Goal: Task Accomplishment & Management: Use online tool/utility

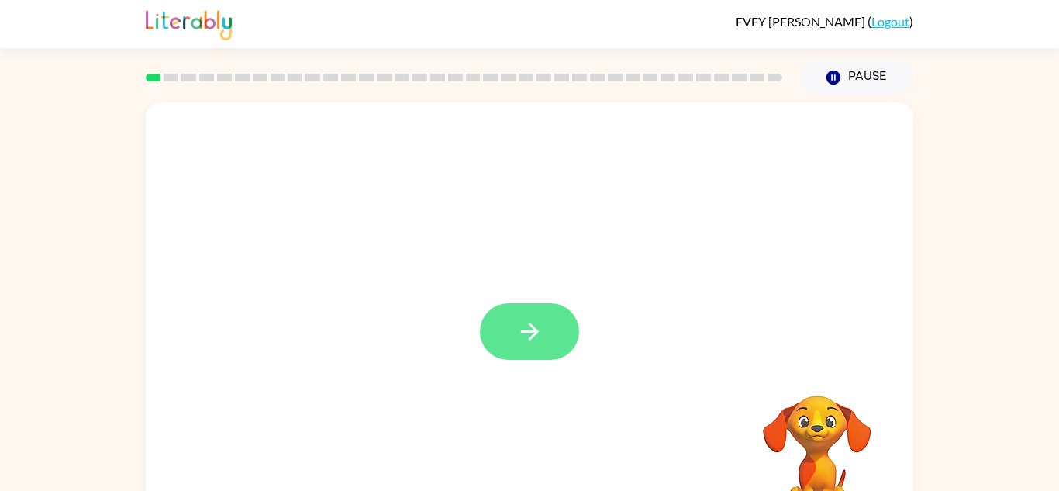
click at [519, 337] on icon "button" at bounding box center [529, 331] width 27 height 27
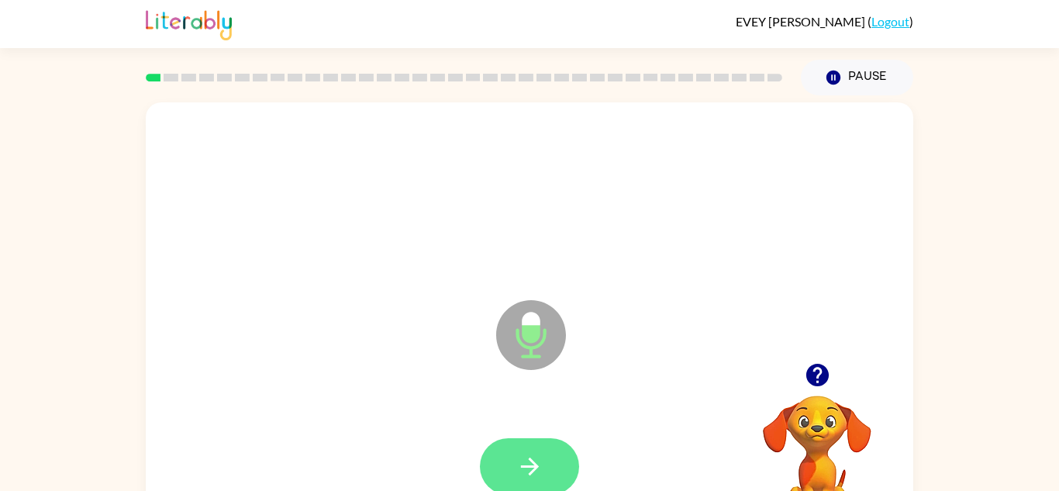
click at [553, 471] on button "button" at bounding box center [529, 466] width 99 height 57
click at [532, 463] on icon "button" at bounding box center [529, 466] width 18 height 18
click at [539, 486] on button "button" at bounding box center [529, 466] width 99 height 57
click at [555, 483] on button "button" at bounding box center [529, 466] width 99 height 57
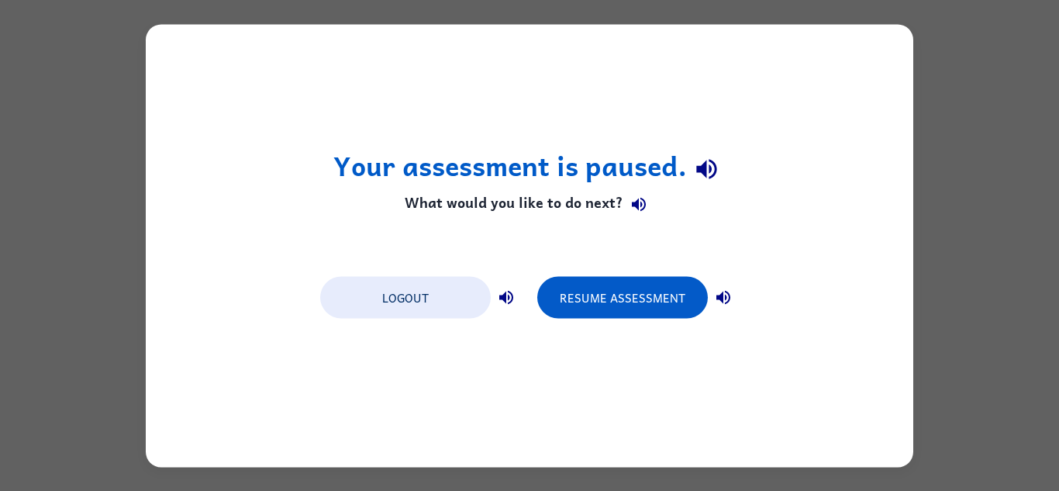
click at [457, 102] on div "Your assessment is paused. What would you like to do next? Logout Resume Assess…" at bounding box center [529, 245] width 767 height 442
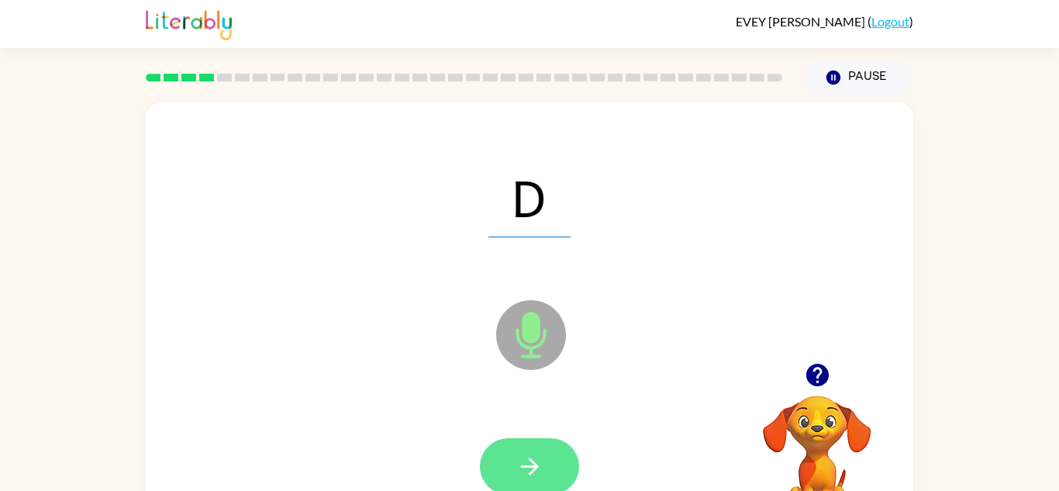
click at [544, 464] on button "button" at bounding box center [529, 466] width 99 height 57
click at [542, 462] on icon "button" at bounding box center [529, 466] width 27 height 27
click at [508, 456] on button "button" at bounding box center [529, 466] width 99 height 57
click at [548, 477] on button "button" at bounding box center [529, 466] width 99 height 57
click at [538, 479] on icon "button" at bounding box center [529, 466] width 27 height 27
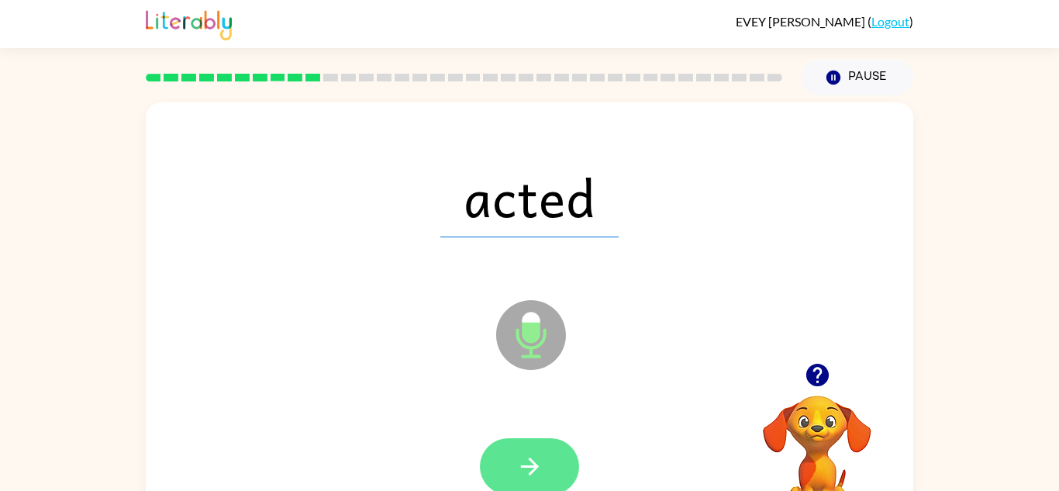
click at [546, 467] on button "button" at bounding box center [529, 466] width 99 height 57
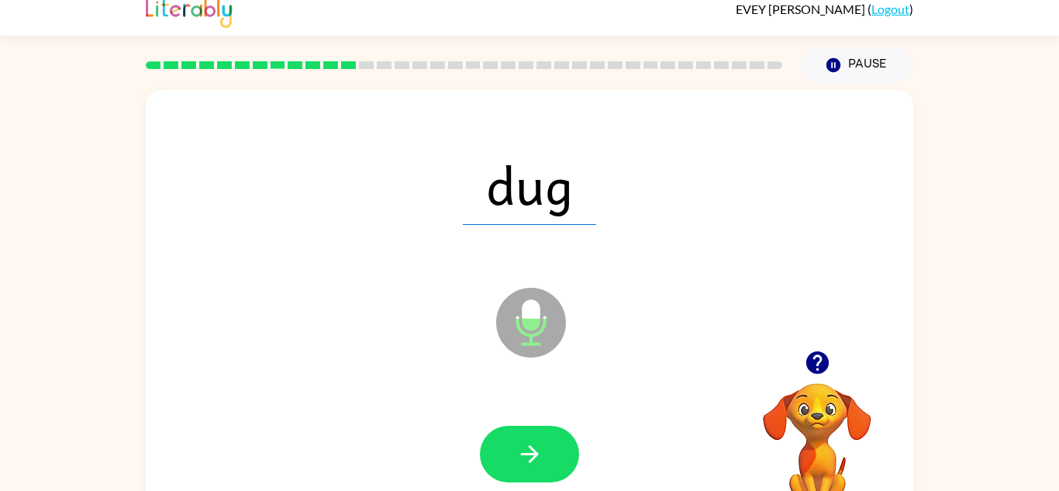
scroll to position [16, 0]
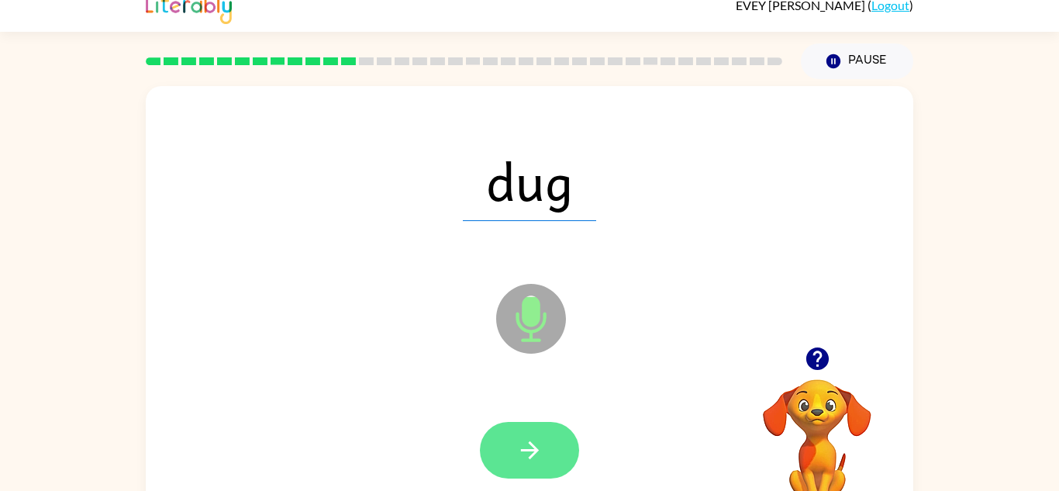
click at [553, 449] on button "button" at bounding box center [529, 450] width 99 height 57
click at [539, 466] on button "button" at bounding box center [529, 450] width 99 height 57
click at [525, 450] on icon "button" at bounding box center [529, 450] width 18 height 18
click at [522, 448] on icon "button" at bounding box center [529, 449] width 27 height 27
click at [509, 460] on button "button" at bounding box center [529, 450] width 99 height 57
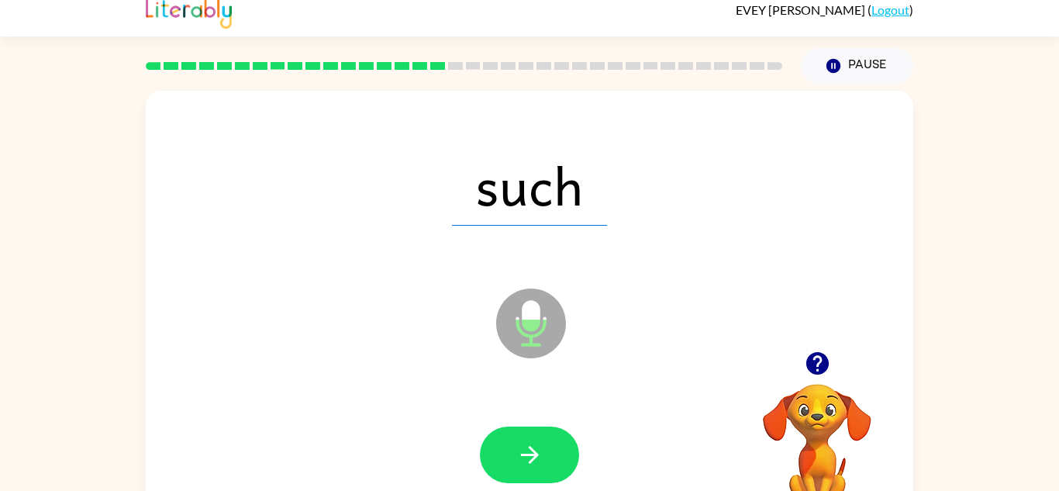
scroll to position [0, 0]
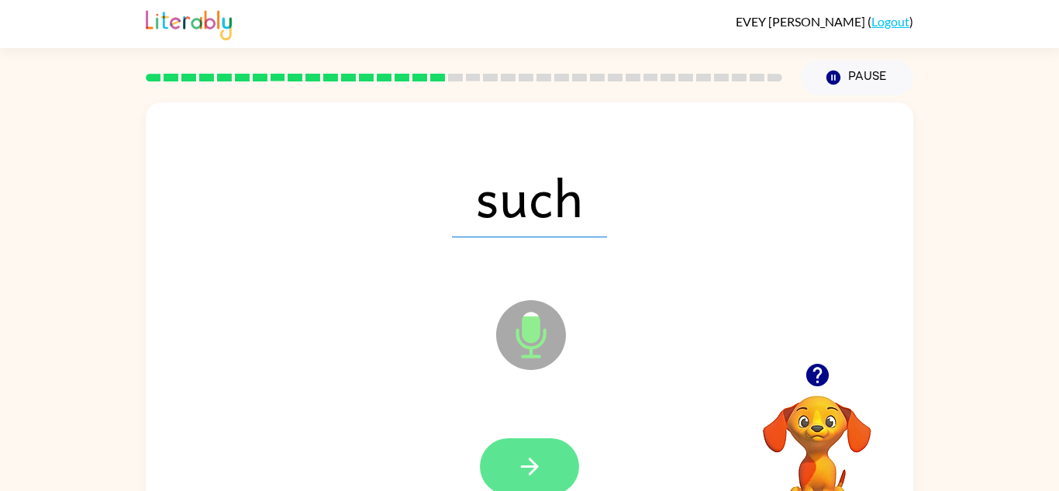
click at [541, 483] on button "button" at bounding box center [529, 466] width 99 height 57
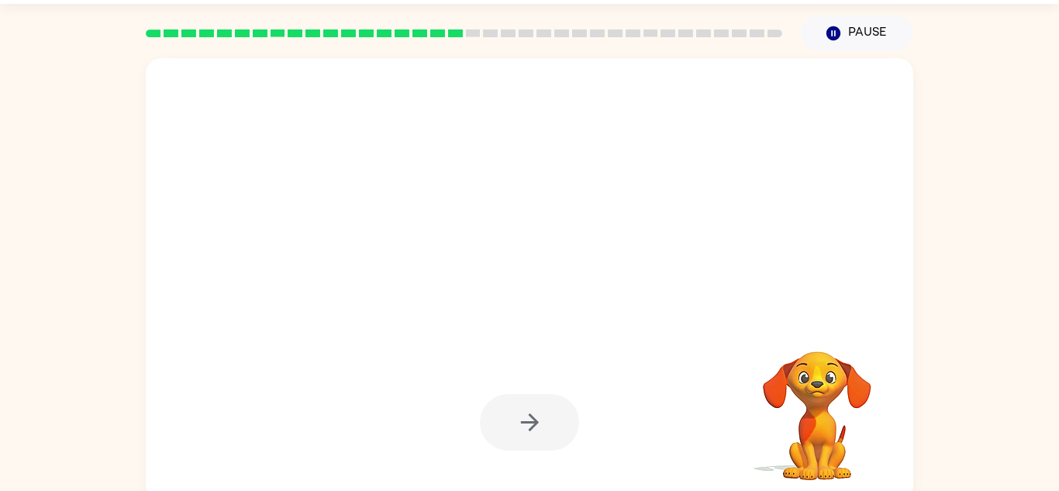
scroll to position [54, 0]
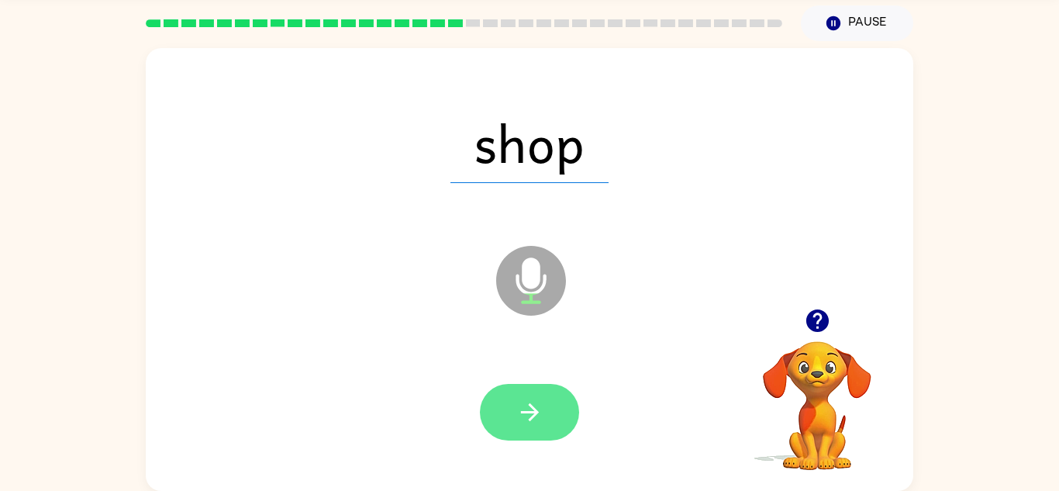
click at [535, 418] on icon "button" at bounding box center [529, 411] width 27 height 27
click at [530, 420] on icon "button" at bounding box center [529, 412] width 18 height 18
click at [525, 436] on button "button" at bounding box center [529, 412] width 99 height 57
click at [529, 438] on button "button" at bounding box center [529, 412] width 99 height 57
click at [518, 408] on icon "button" at bounding box center [529, 411] width 27 height 27
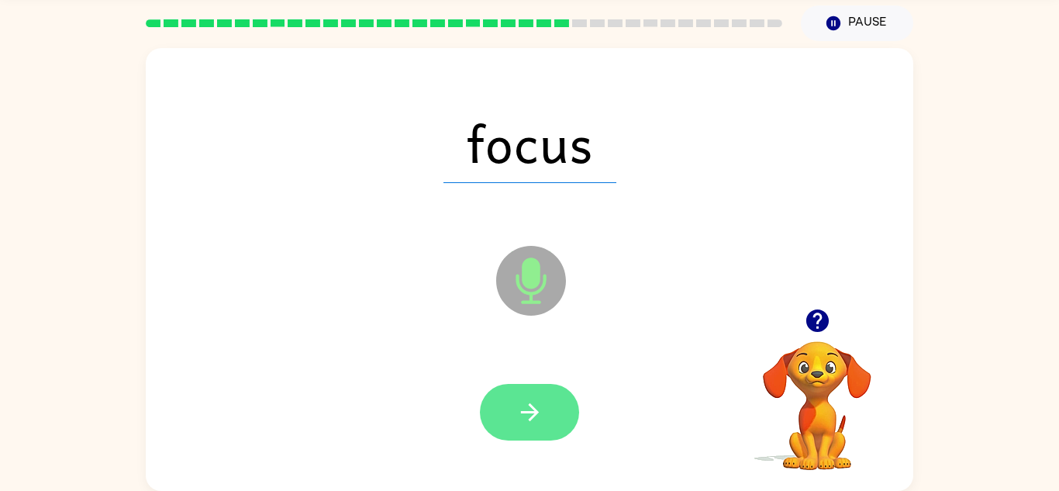
click at [517, 420] on icon "button" at bounding box center [529, 411] width 27 height 27
click at [501, 425] on button "button" at bounding box center [529, 412] width 99 height 57
click at [549, 427] on button "button" at bounding box center [529, 412] width 99 height 57
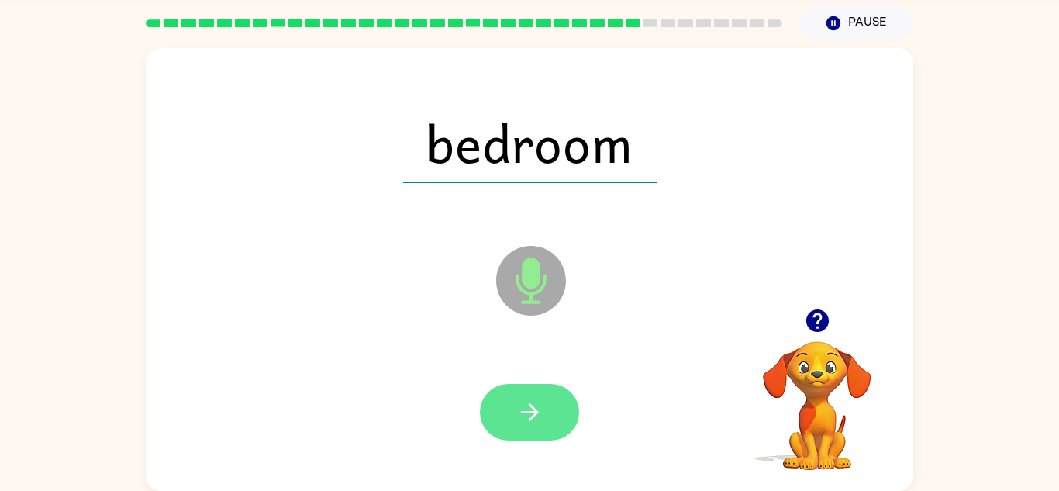
click at [555, 423] on button "button" at bounding box center [529, 412] width 99 height 57
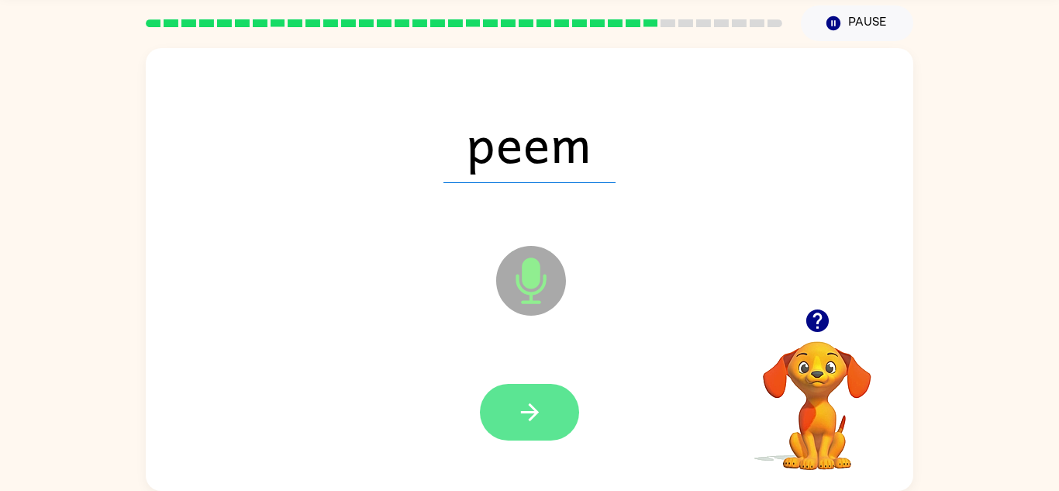
click at [569, 429] on button "button" at bounding box center [529, 412] width 99 height 57
click at [531, 418] on icon "button" at bounding box center [529, 412] width 18 height 18
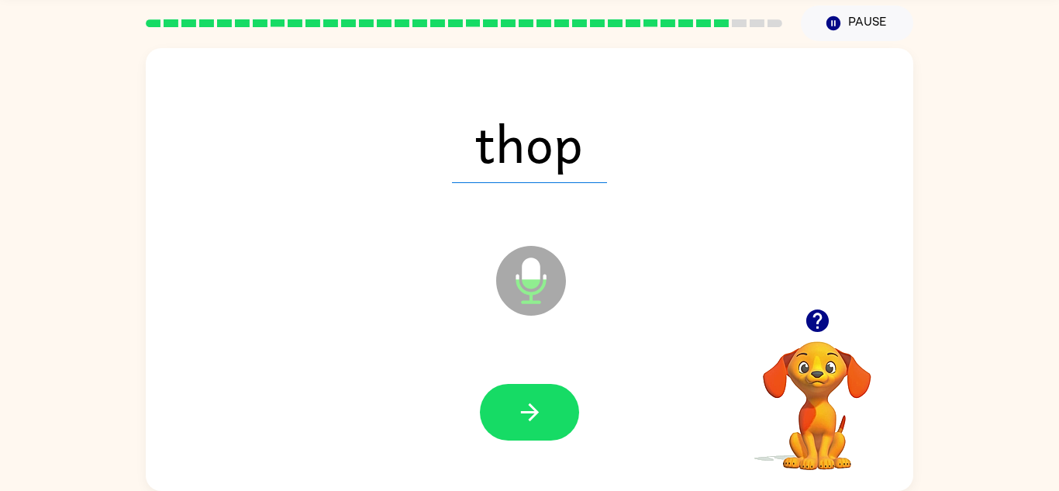
scroll to position [0, 0]
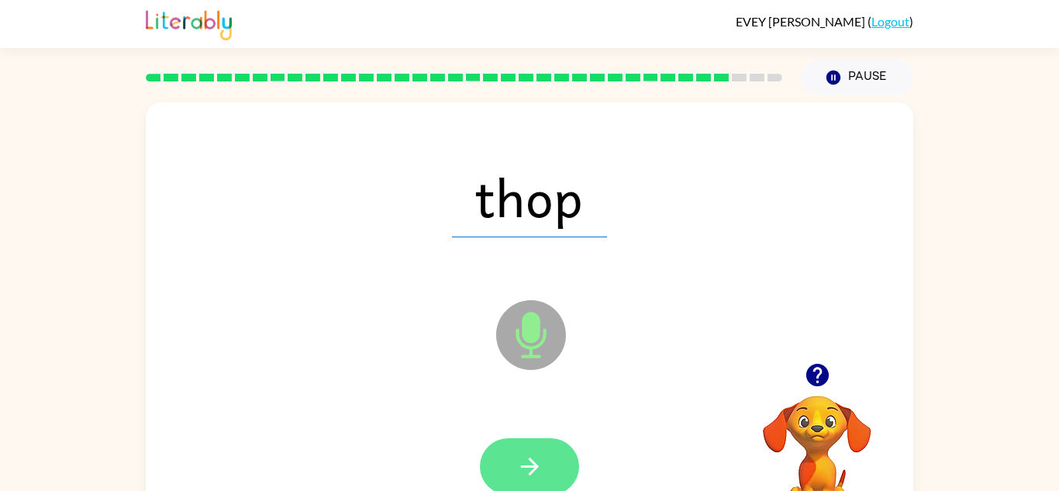
click at [539, 461] on icon "button" at bounding box center [529, 466] width 27 height 27
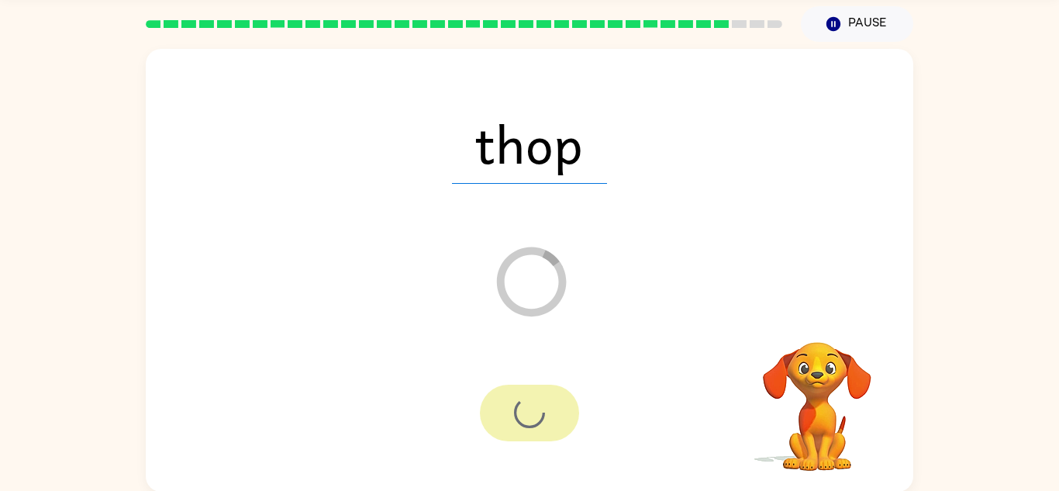
scroll to position [54, 0]
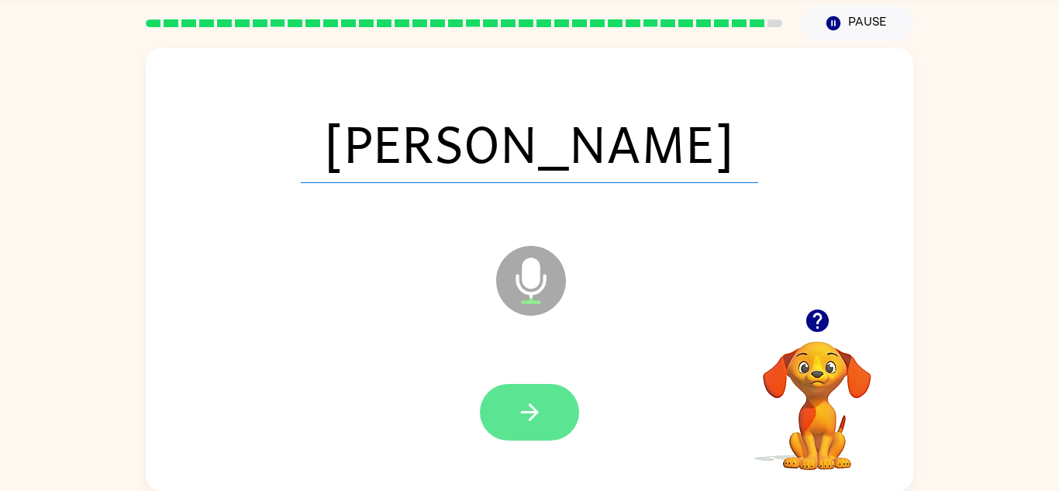
click at [530, 418] on icon "button" at bounding box center [529, 412] width 18 height 18
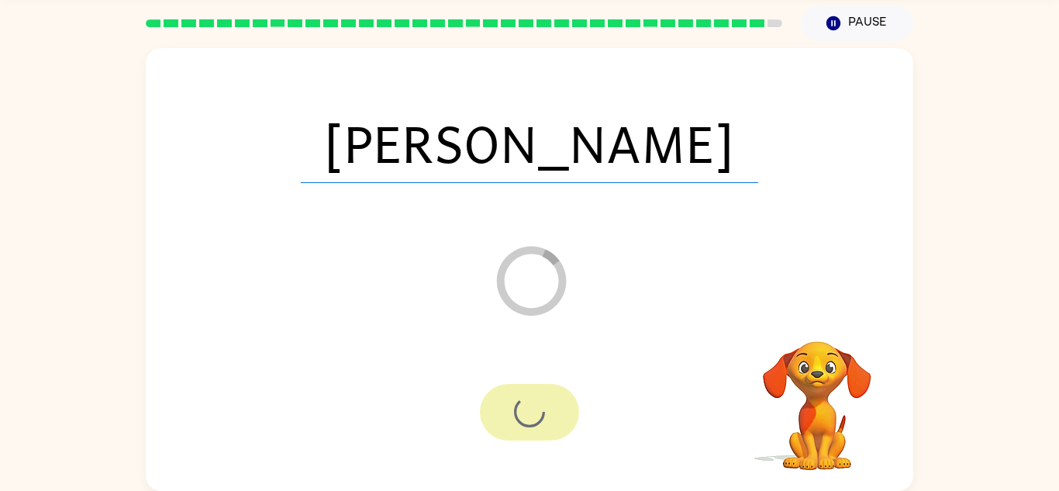
scroll to position [26, 0]
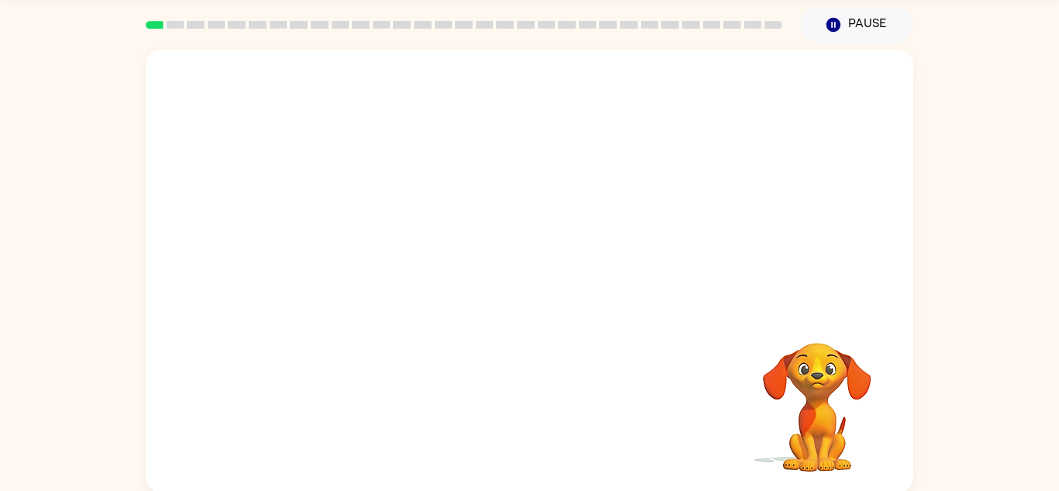
scroll to position [54, 0]
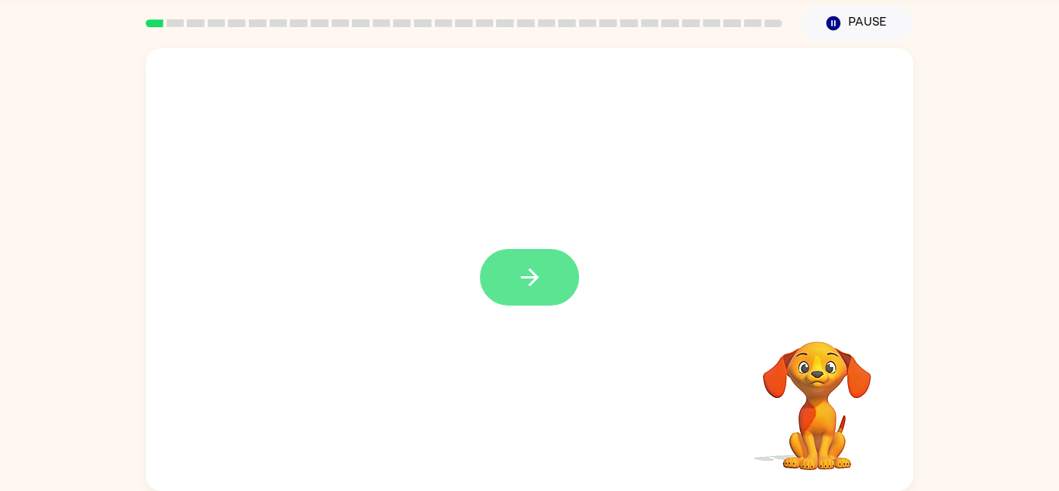
click at [532, 292] on button "button" at bounding box center [529, 277] width 99 height 57
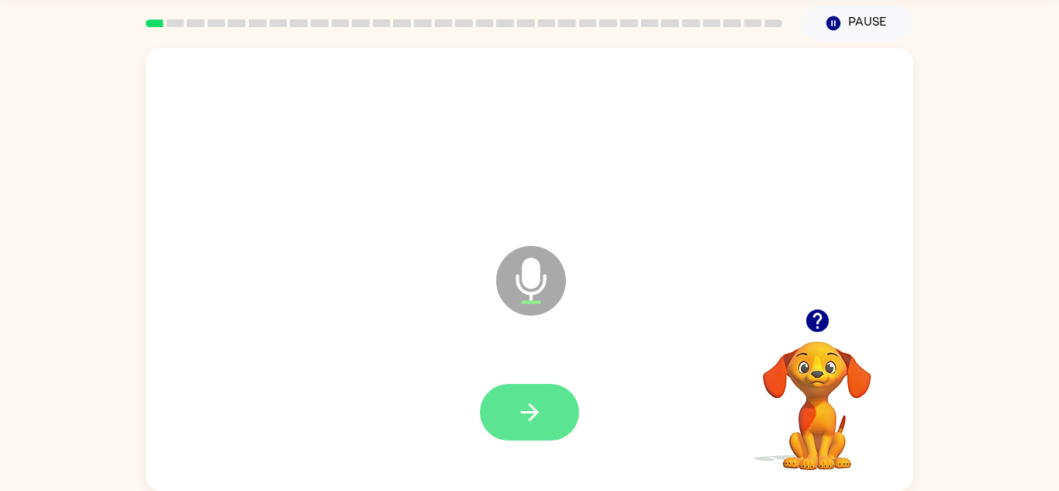
click at [539, 415] on icon "button" at bounding box center [529, 411] width 27 height 27
click at [545, 410] on button "button" at bounding box center [529, 412] width 99 height 57
click at [521, 424] on icon "button" at bounding box center [529, 411] width 27 height 27
click at [517, 414] on icon "button" at bounding box center [529, 411] width 27 height 27
click at [532, 434] on button "button" at bounding box center [529, 412] width 99 height 57
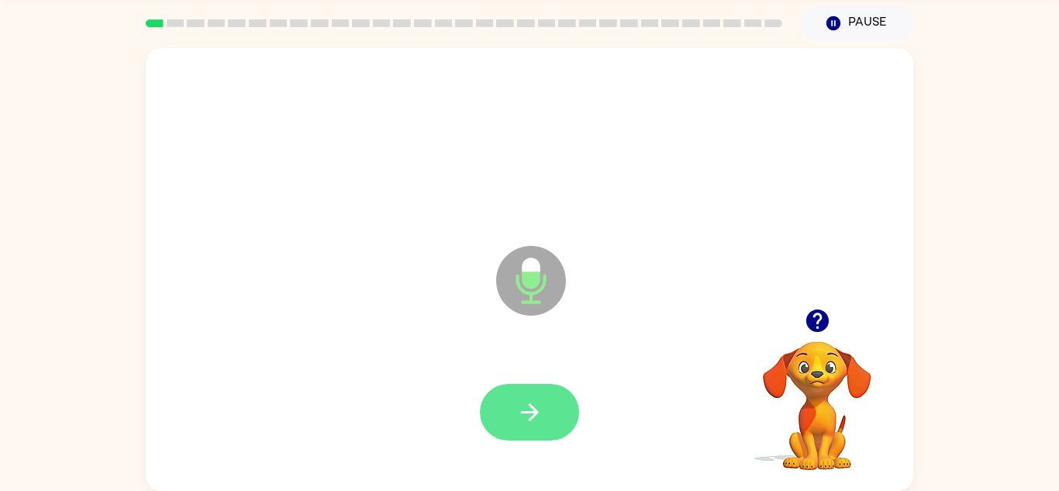
click at [529, 422] on icon "button" at bounding box center [529, 411] width 27 height 27
click at [519, 417] on icon "button" at bounding box center [529, 411] width 27 height 27
click at [542, 403] on icon "button" at bounding box center [529, 411] width 27 height 27
click at [549, 404] on button "button" at bounding box center [529, 412] width 99 height 57
click at [511, 413] on button "button" at bounding box center [529, 412] width 99 height 57
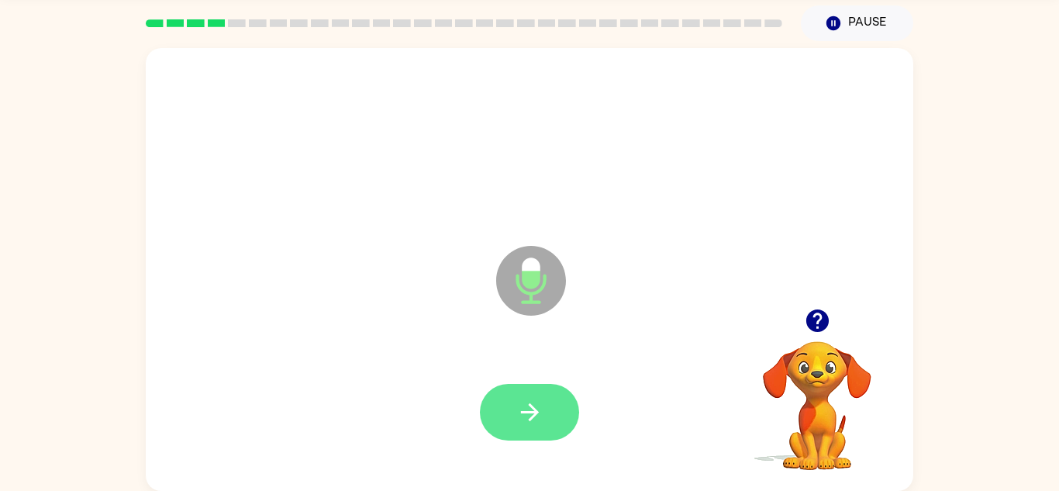
click at [518, 404] on icon "button" at bounding box center [529, 411] width 27 height 27
click at [553, 437] on button "button" at bounding box center [529, 412] width 99 height 57
click at [515, 430] on button "button" at bounding box center [529, 412] width 99 height 57
click at [539, 398] on icon "button" at bounding box center [529, 411] width 27 height 27
click at [511, 415] on button "button" at bounding box center [529, 412] width 99 height 57
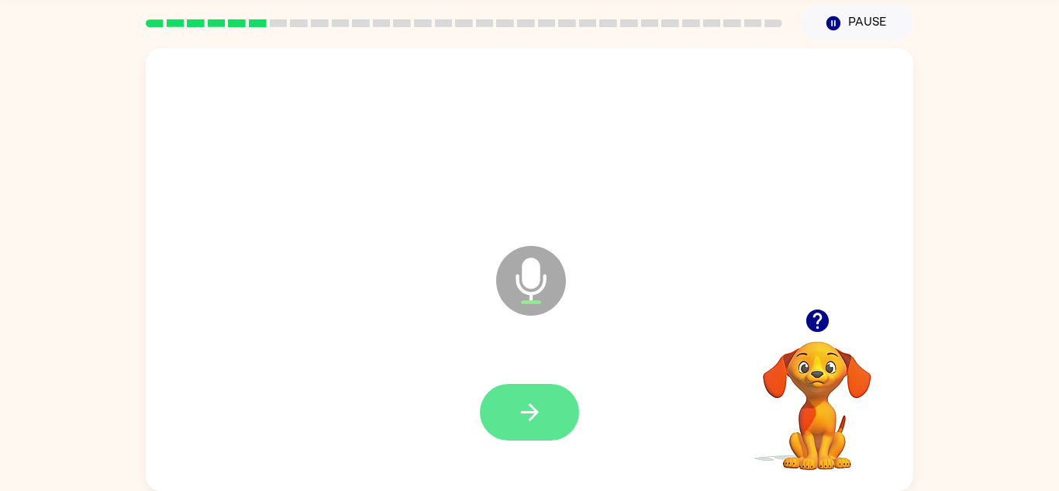
click at [544, 436] on button "button" at bounding box center [529, 412] width 99 height 57
click at [558, 418] on button "button" at bounding box center [529, 412] width 99 height 57
click at [565, 397] on button "button" at bounding box center [529, 412] width 99 height 57
click at [505, 404] on button "button" at bounding box center [529, 412] width 99 height 57
click at [556, 422] on button "button" at bounding box center [529, 412] width 99 height 57
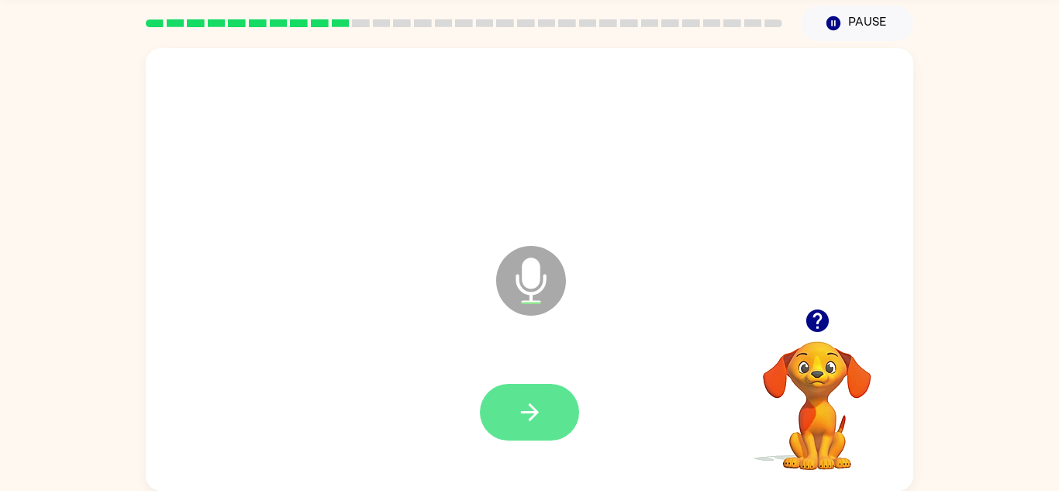
click at [507, 415] on button "button" at bounding box center [529, 412] width 99 height 57
click at [523, 424] on icon "button" at bounding box center [529, 411] width 27 height 27
click at [547, 429] on button "button" at bounding box center [529, 412] width 99 height 57
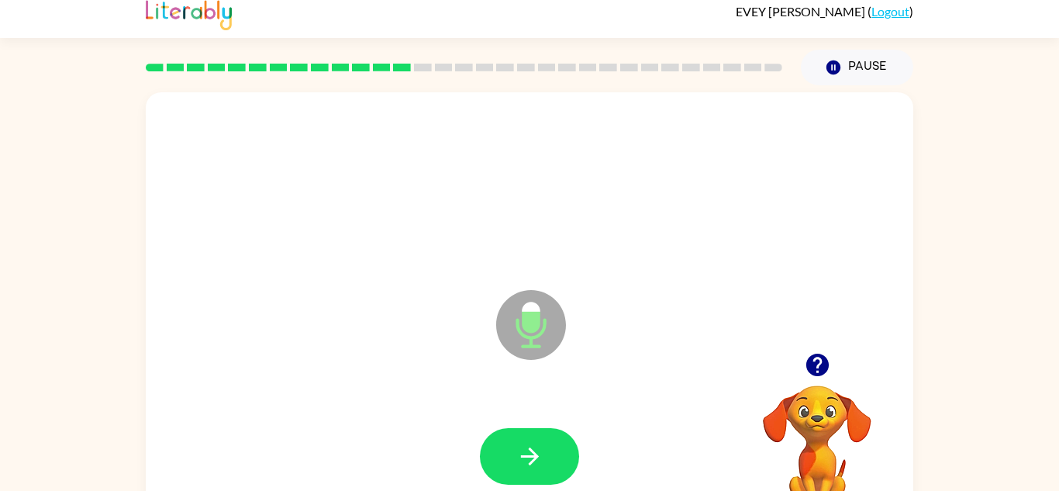
scroll to position [9, 0]
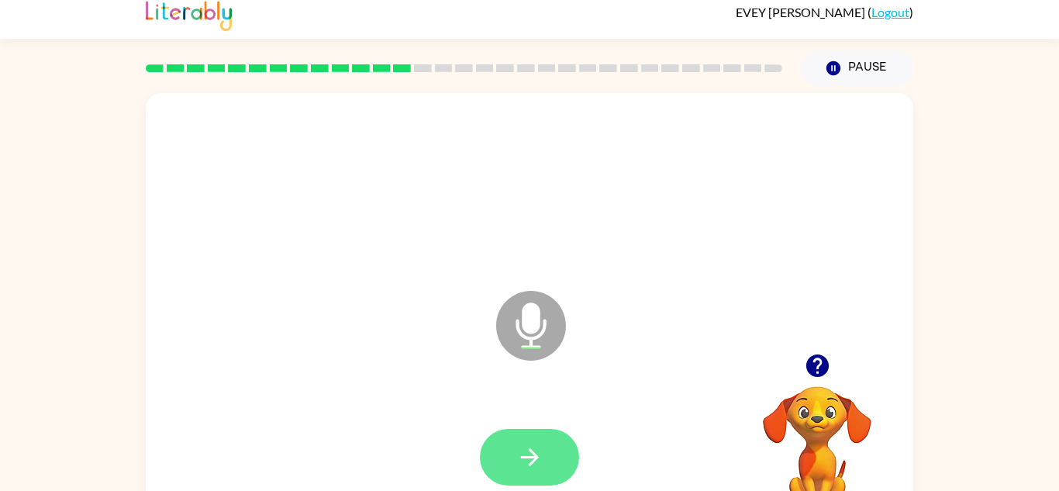
click at [539, 471] on button "button" at bounding box center [529, 457] width 99 height 57
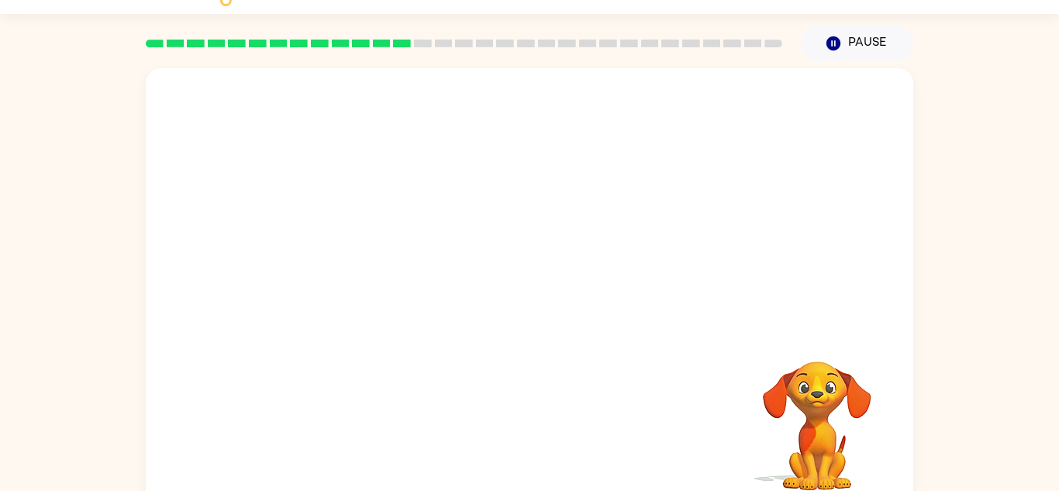
scroll to position [54, 0]
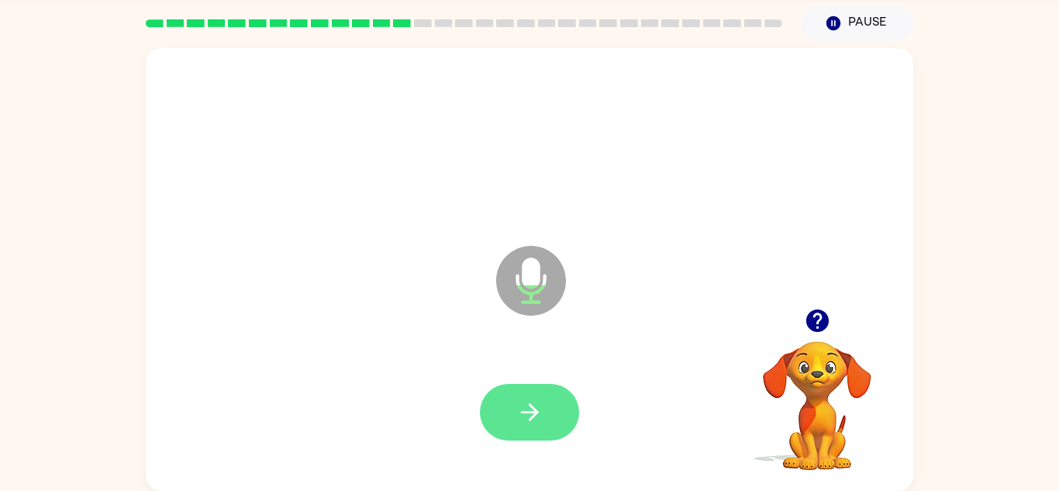
click at [536, 407] on icon "button" at bounding box center [529, 411] width 27 height 27
click at [516, 432] on button "button" at bounding box center [529, 412] width 99 height 57
click at [528, 416] on icon "button" at bounding box center [529, 411] width 27 height 27
click at [534, 413] on icon "button" at bounding box center [529, 412] width 18 height 18
click at [556, 424] on button "button" at bounding box center [529, 412] width 99 height 57
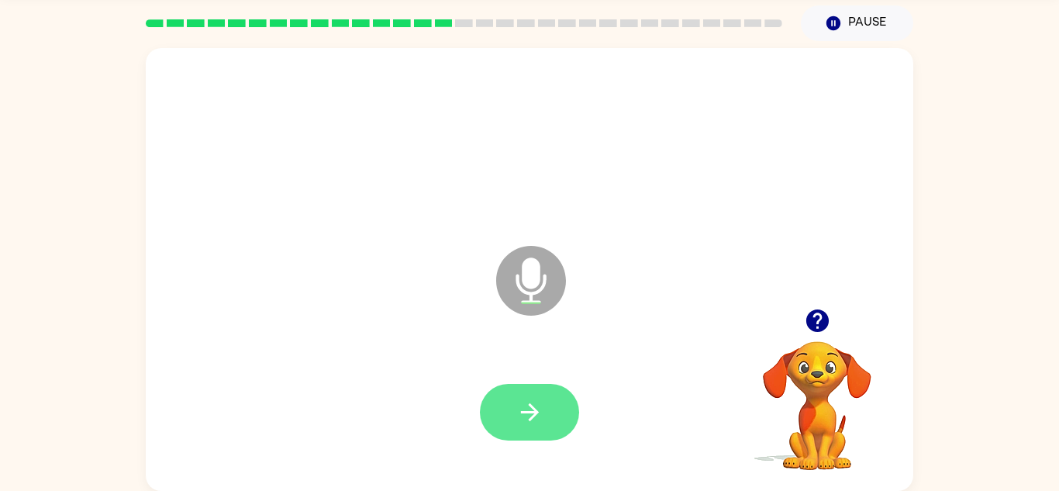
click at [531, 423] on icon "button" at bounding box center [529, 411] width 27 height 27
click at [522, 427] on button "button" at bounding box center [529, 412] width 99 height 57
click at [553, 427] on button "button" at bounding box center [529, 412] width 99 height 57
click at [523, 436] on button "button" at bounding box center [529, 412] width 99 height 57
click at [533, 431] on button "button" at bounding box center [529, 412] width 99 height 57
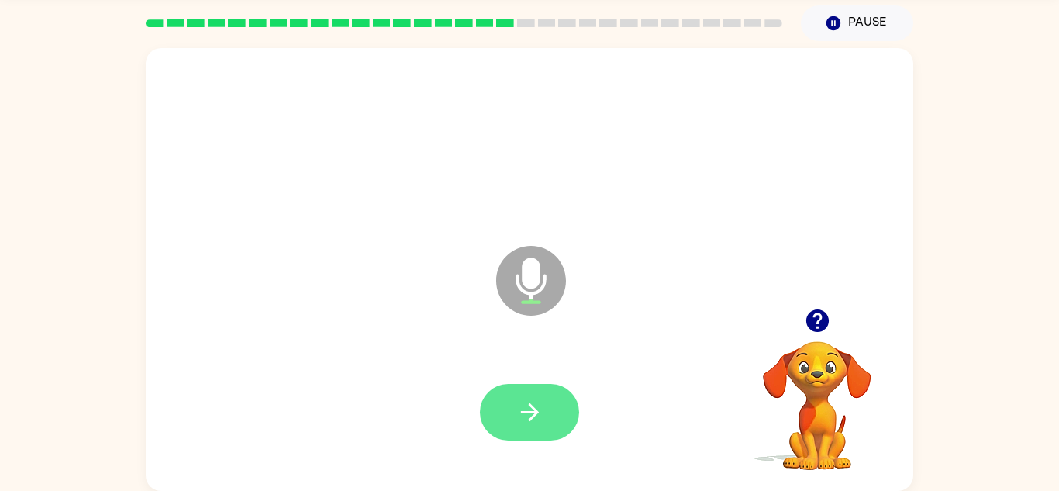
click at [547, 430] on button "button" at bounding box center [529, 412] width 99 height 57
click at [546, 421] on button "button" at bounding box center [529, 412] width 99 height 57
click at [543, 408] on button "button" at bounding box center [529, 412] width 99 height 57
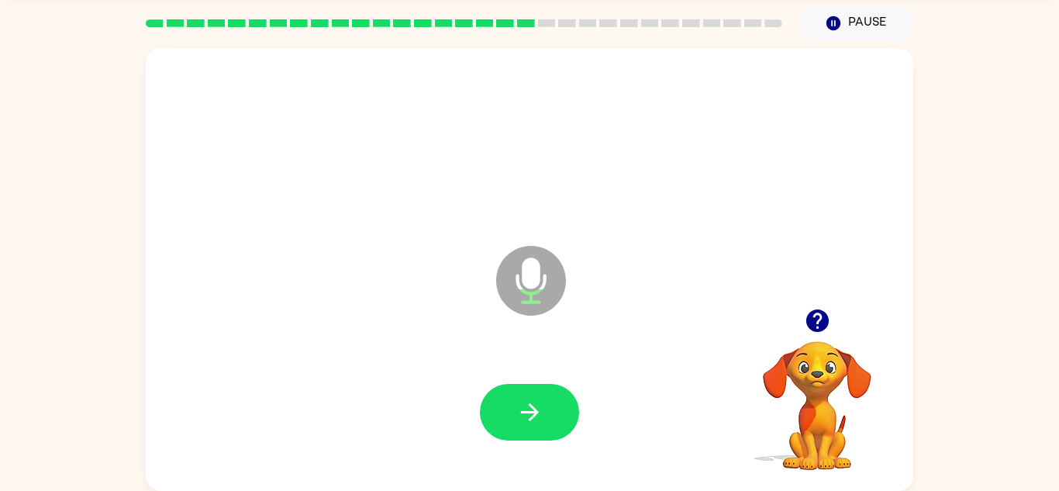
scroll to position [48, 0]
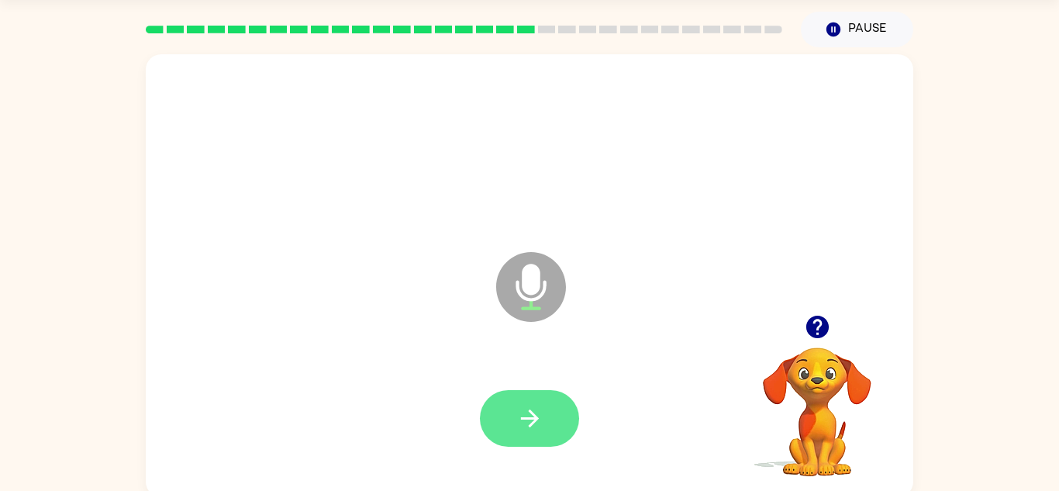
click at [549, 420] on button "button" at bounding box center [529, 418] width 99 height 57
click at [517, 424] on icon "button" at bounding box center [529, 418] width 27 height 27
click at [499, 422] on button "button" at bounding box center [529, 418] width 99 height 57
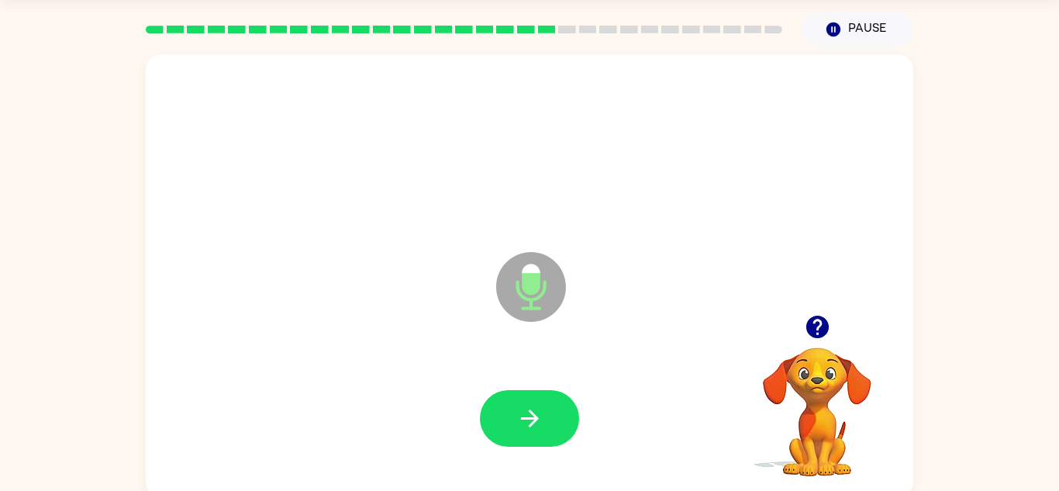
scroll to position [50, 0]
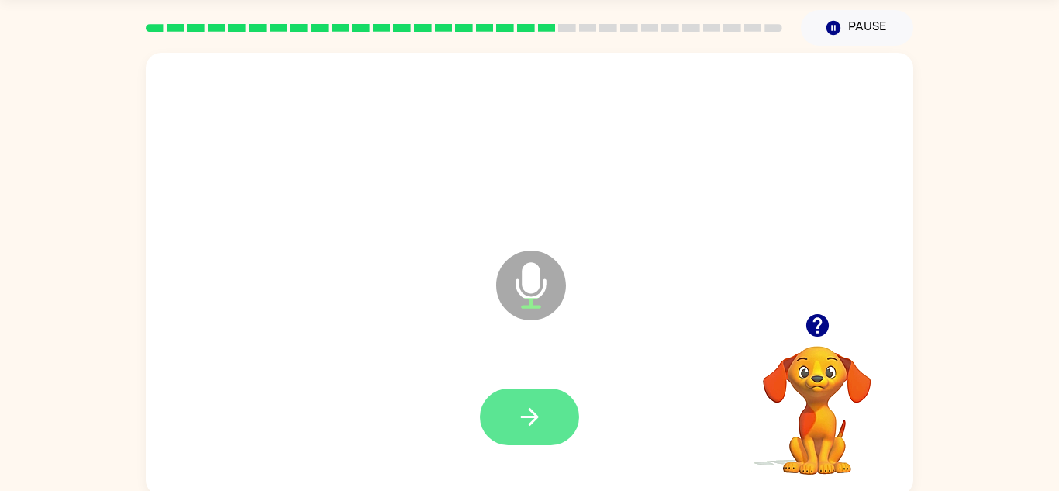
click at [525, 421] on icon "button" at bounding box center [529, 416] width 27 height 27
click at [536, 425] on icon "button" at bounding box center [529, 416] width 27 height 27
click at [518, 419] on icon "button" at bounding box center [529, 416] width 27 height 27
click at [540, 417] on icon "button" at bounding box center [529, 416] width 27 height 27
click at [528, 418] on icon "button" at bounding box center [529, 416] width 27 height 27
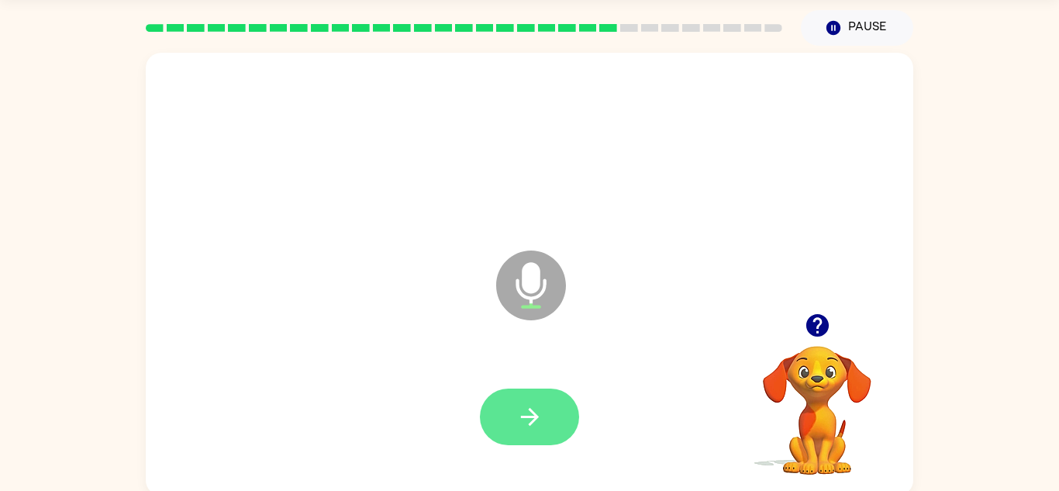
click at [522, 429] on icon "button" at bounding box center [529, 416] width 27 height 27
click at [533, 439] on button "button" at bounding box center [529, 416] width 99 height 57
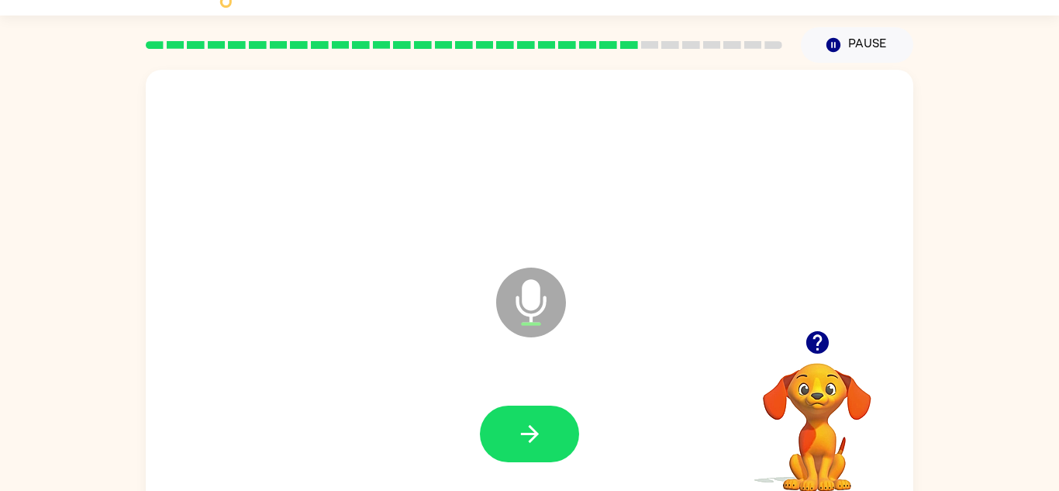
scroll to position [26, 0]
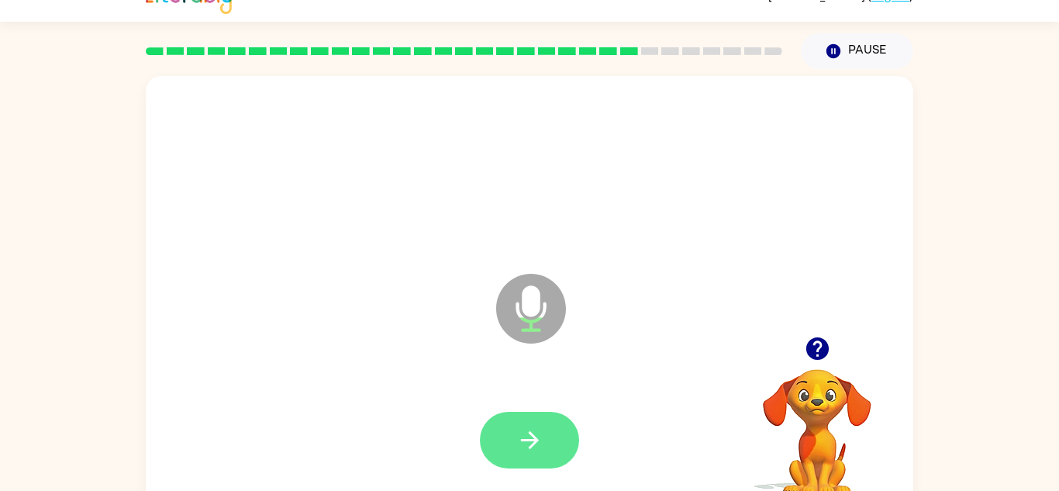
click at [530, 453] on icon "button" at bounding box center [529, 439] width 27 height 27
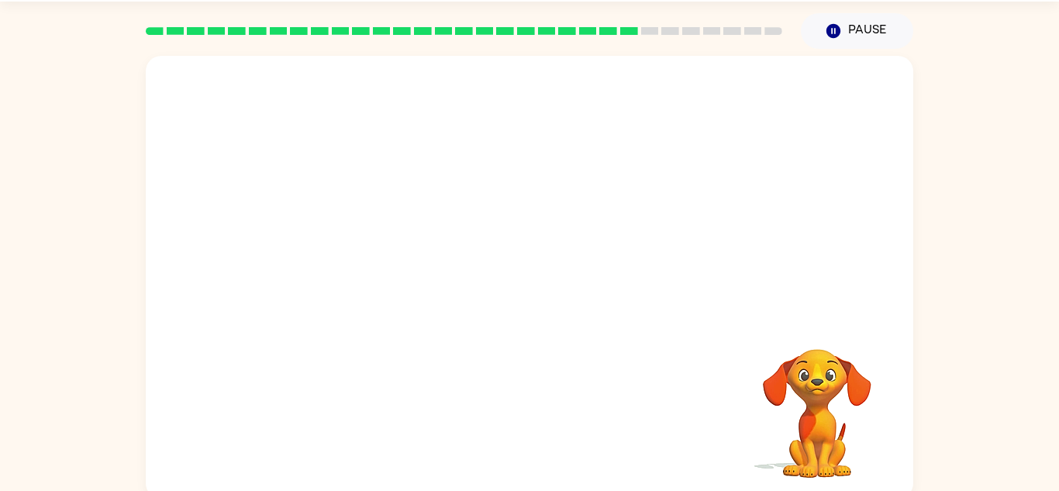
scroll to position [54, 0]
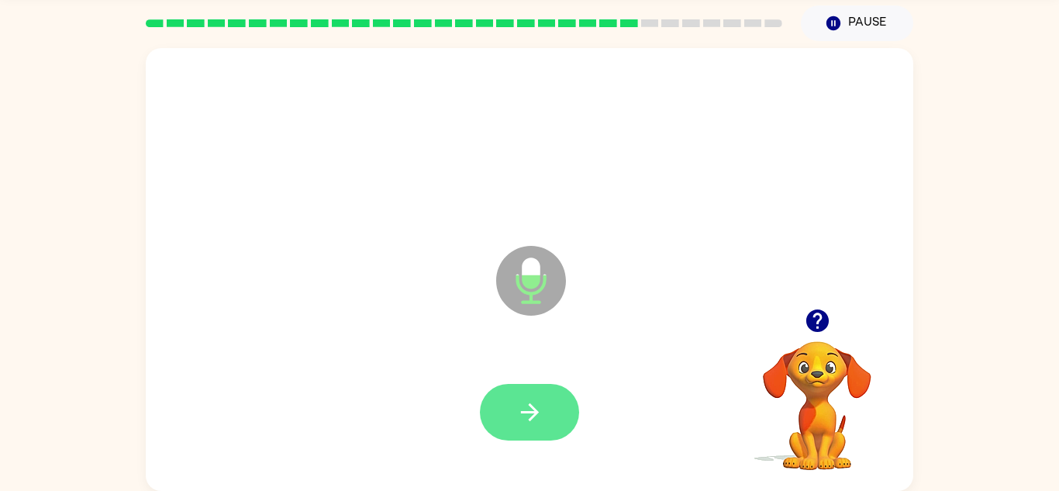
click at [505, 410] on button "button" at bounding box center [529, 412] width 99 height 57
click at [514, 407] on button "button" at bounding box center [529, 412] width 99 height 57
click at [538, 422] on icon "button" at bounding box center [529, 411] width 27 height 27
click at [526, 408] on icon "button" at bounding box center [529, 411] width 27 height 27
click at [556, 431] on button "button" at bounding box center [529, 412] width 99 height 57
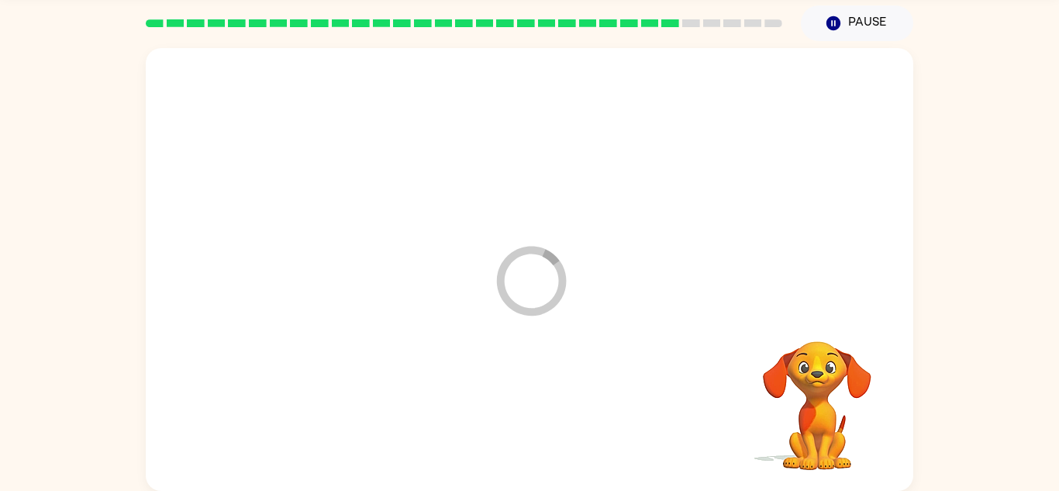
click at [555, 420] on div at bounding box center [529, 412] width 736 height 127
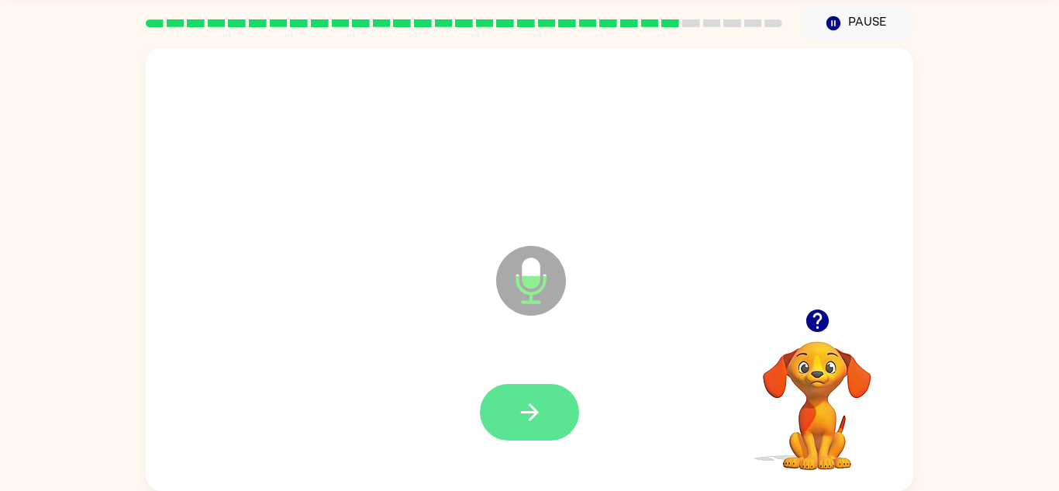
click at [541, 432] on button "button" at bounding box center [529, 412] width 99 height 57
click at [530, 438] on button "button" at bounding box center [529, 412] width 99 height 57
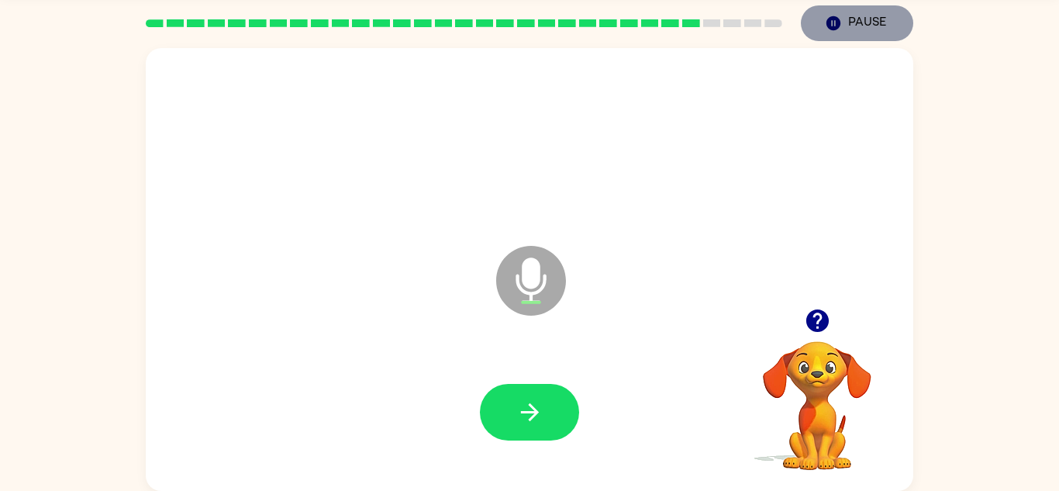
click at [828, 32] on icon "Pause" at bounding box center [833, 23] width 17 height 17
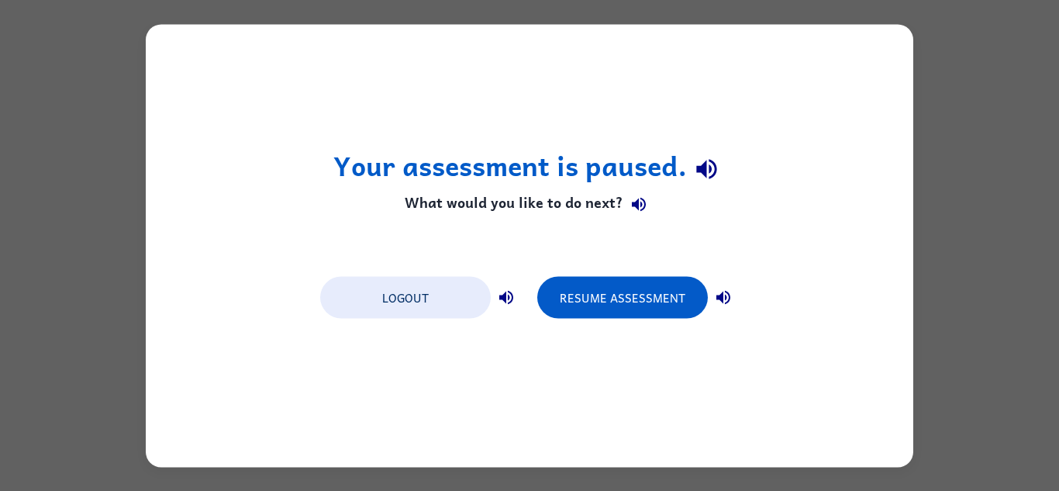
click at [894, 119] on div "Your assessment is paused. What would you like to do next? Logout Resume Assess…" at bounding box center [529, 245] width 767 height 442
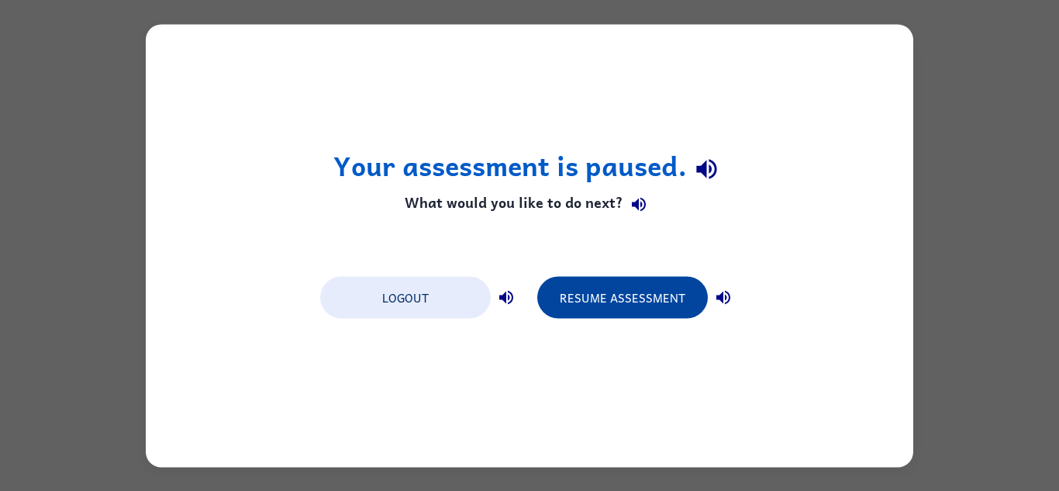
click at [590, 290] on button "Resume Assessment" at bounding box center [622, 297] width 170 height 42
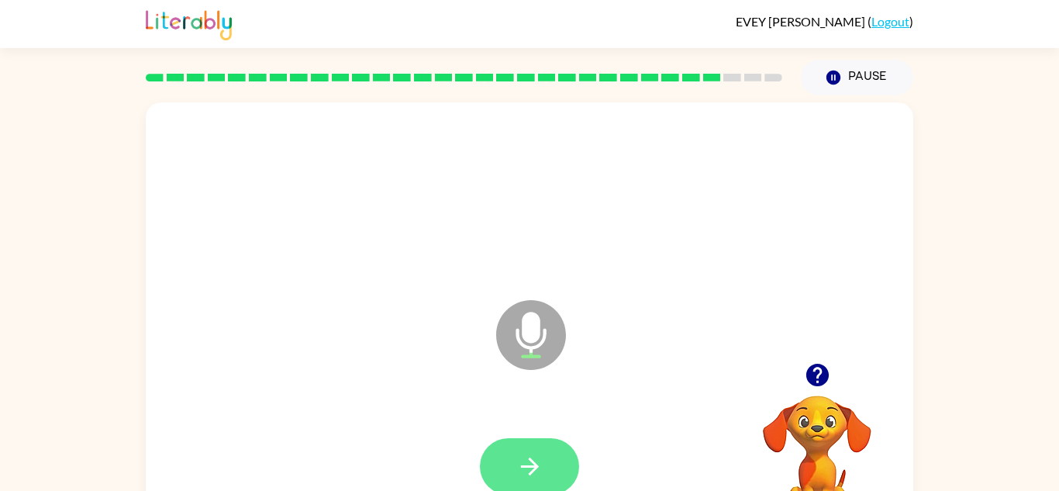
click at [537, 446] on button "button" at bounding box center [529, 466] width 99 height 57
click at [542, 476] on icon "button" at bounding box center [529, 466] width 27 height 27
click at [535, 468] on icon "button" at bounding box center [529, 466] width 18 height 18
click at [540, 476] on icon "button" at bounding box center [529, 466] width 27 height 27
click at [544, 464] on button "button" at bounding box center [529, 466] width 99 height 57
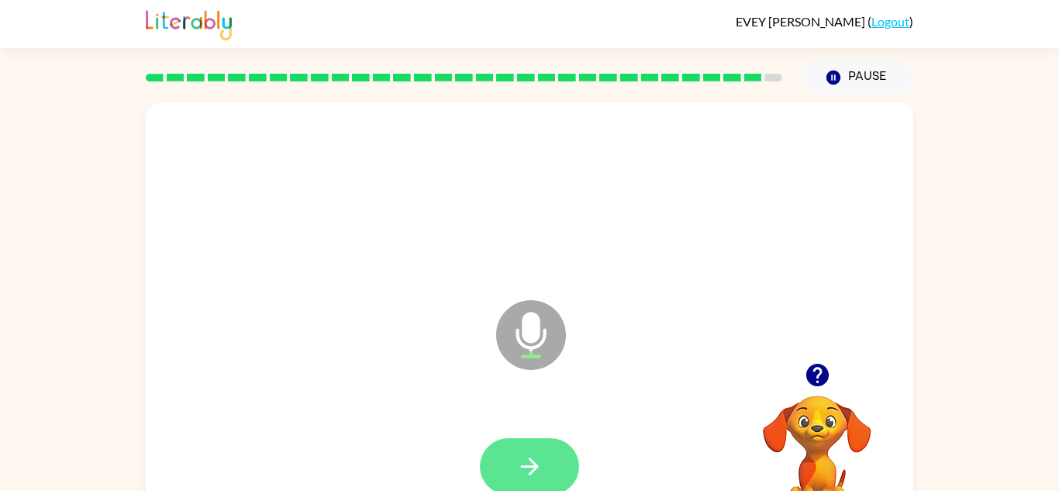
click at [550, 463] on button "button" at bounding box center [529, 466] width 99 height 57
click at [544, 478] on button "button" at bounding box center [529, 466] width 99 height 57
